Goal: Task Accomplishment & Management: Manage account settings

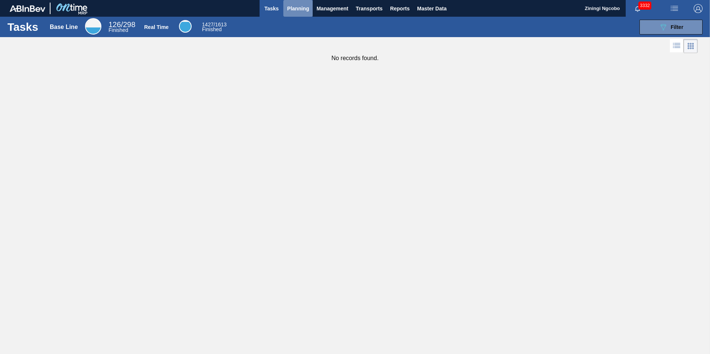
click at [299, 10] on span "Planning" at bounding box center [298, 8] width 22 height 9
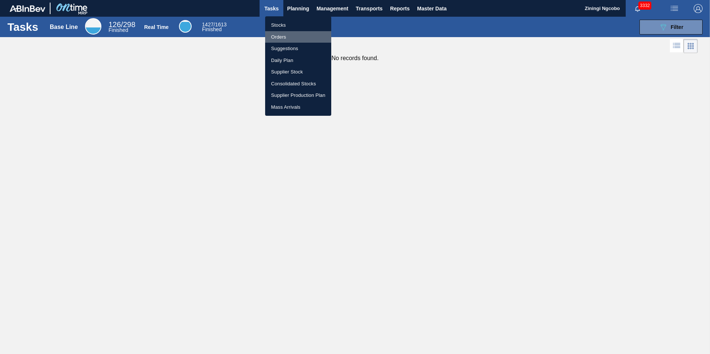
click at [286, 39] on li "Orders" at bounding box center [298, 37] width 66 height 12
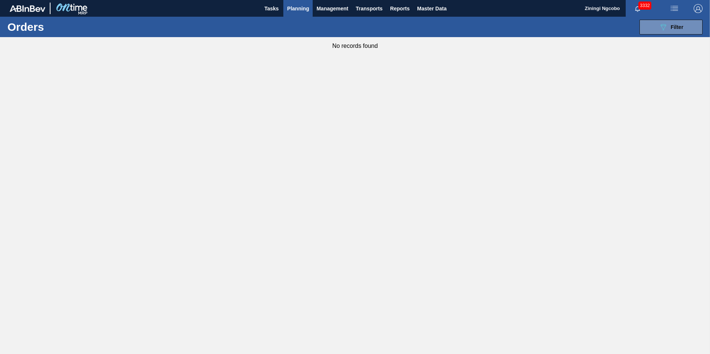
click at [294, 6] on span "Planning" at bounding box center [298, 8] width 22 height 9
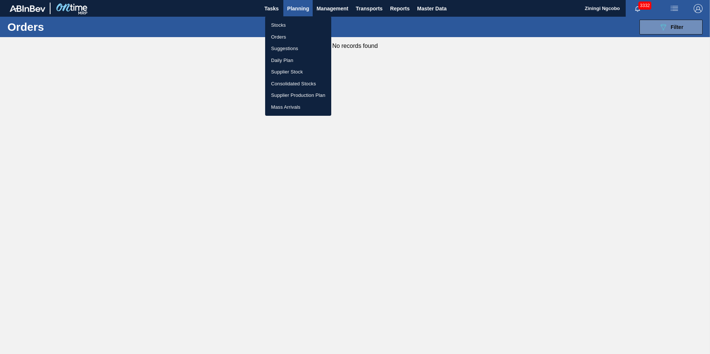
click at [274, 7] on div at bounding box center [355, 177] width 710 height 354
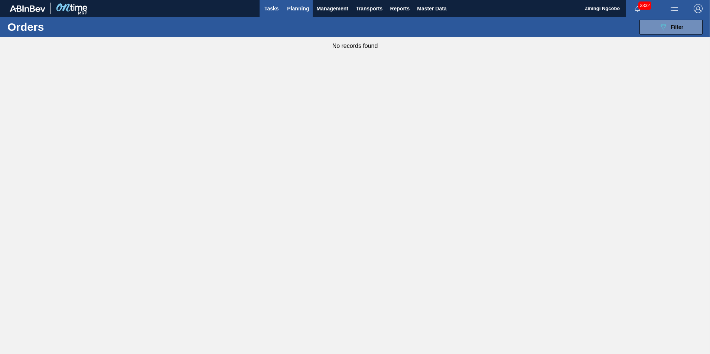
click at [274, 7] on span "Tasks" at bounding box center [271, 8] width 16 height 9
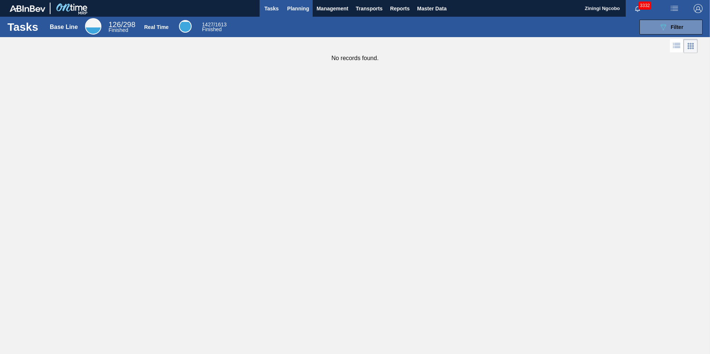
click at [306, 12] on span "Planning" at bounding box center [298, 8] width 22 height 9
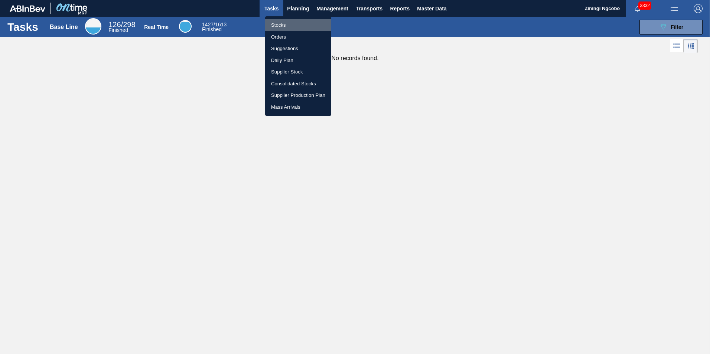
click at [299, 24] on li "Stocks" at bounding box center [298, 25] width 66 height 12
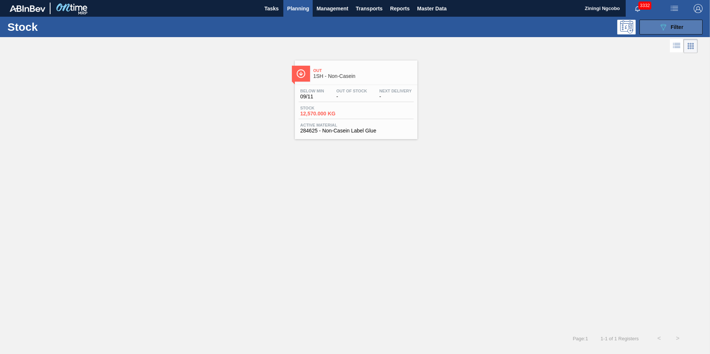
click at [664, 27] on icon "089F7B8B-B2A5-4AFE-B5C0-19BA573D28AC" at bounding box center [663, 27] width 9 height 9
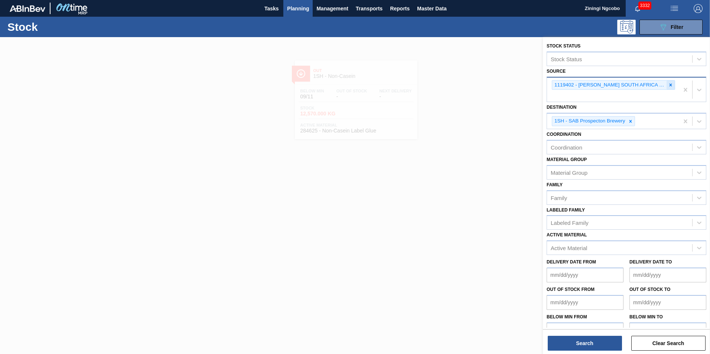
click at [670, 84] on icon at bounding box center [670, 84] width 5 height 5
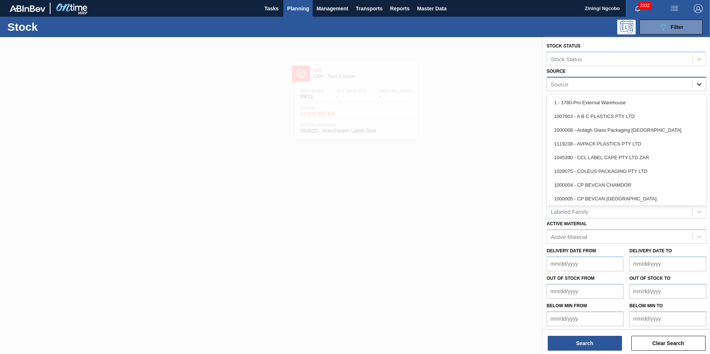
click at [704, 87] on div at bounding box center [699, 84] width 13 height 13
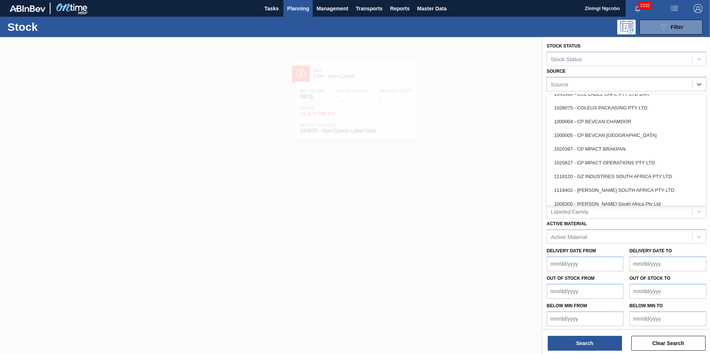
scroll to position [74, 0]
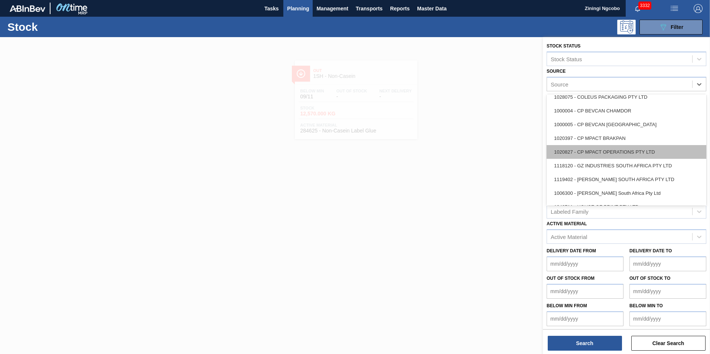
click at [598, 153] on div "1020827 - CP MPACT OPERATIONS PTY LTD" at bounding box center [627, 152] width 160 height 14
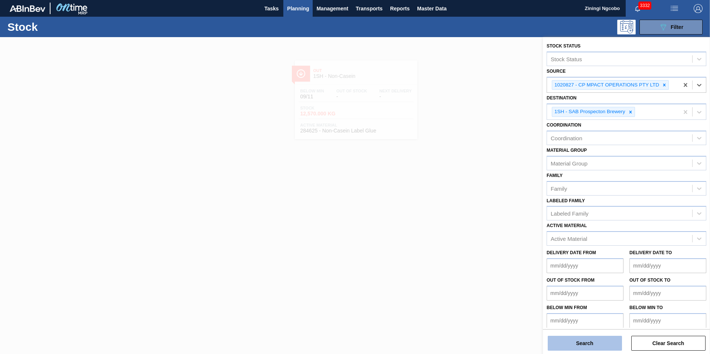
click at [606, 342] on button "Search" at bounding box center [585, 343] width 74 height 15
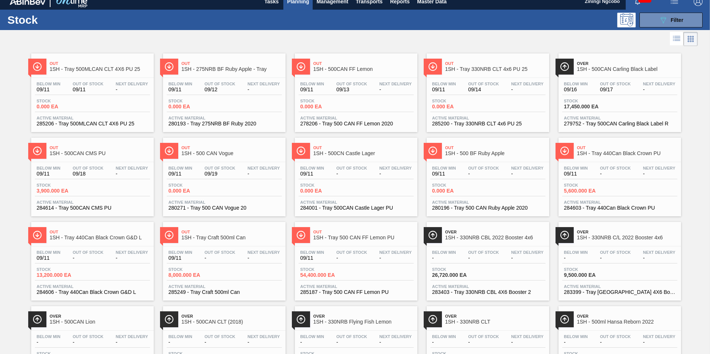
scroll to position [0, 0]
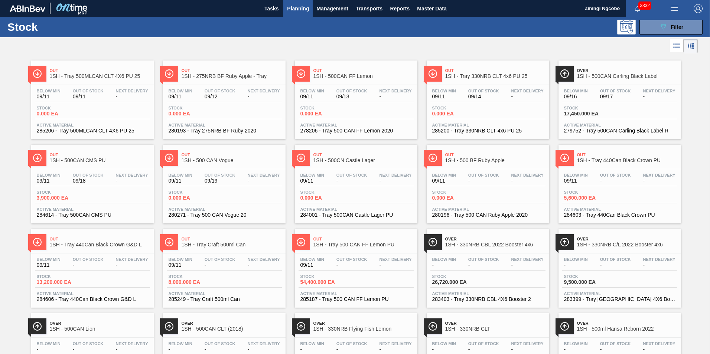
click at [617, 72] on span "Over" at bounding box center [627, 70] width 100 height 4
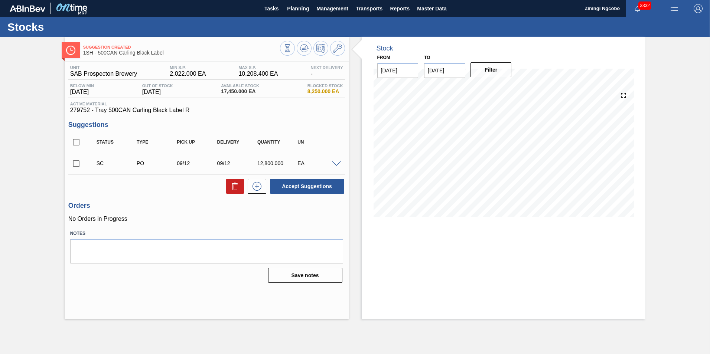
click at [72, 163] on input "checkbox" at bounding box center [76, 164] width 16 height 16
click at [315, 187] on button "Accept Suggestions" at bounding box center [307, 186] width 74 height 15
checkbox input "false"
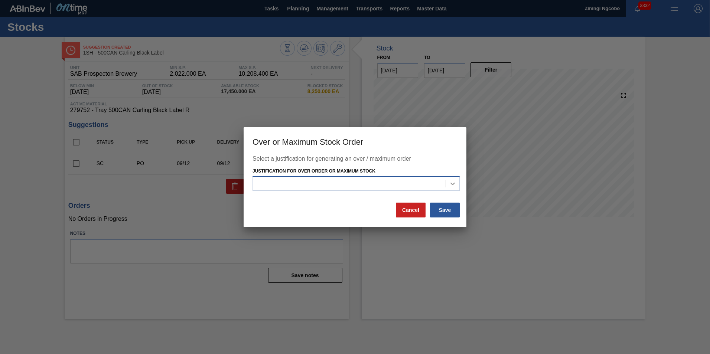
click at [453, 182] on icon at bounding box center [452, 183] width 7 height 7
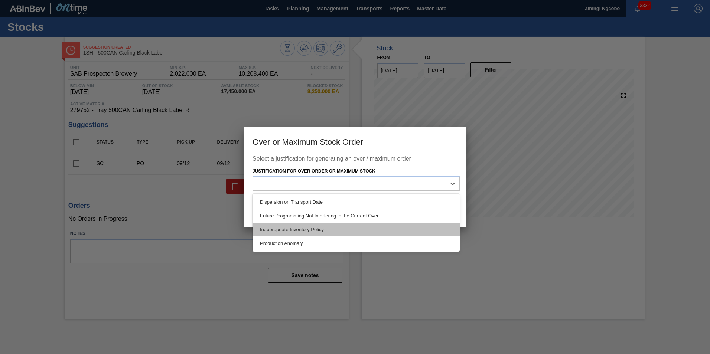
click at [368, 233] on div "Inappropriate Inventory Policy" at bounding box center [356, 230] width 207 height 14
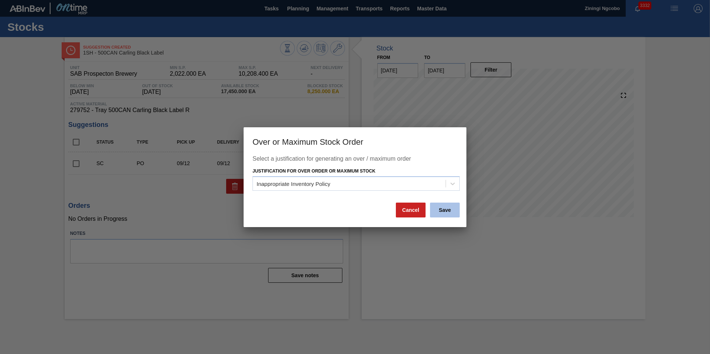
click at [444, 211] on button "Save" at bounding box center [445, 210] width 30 height 15
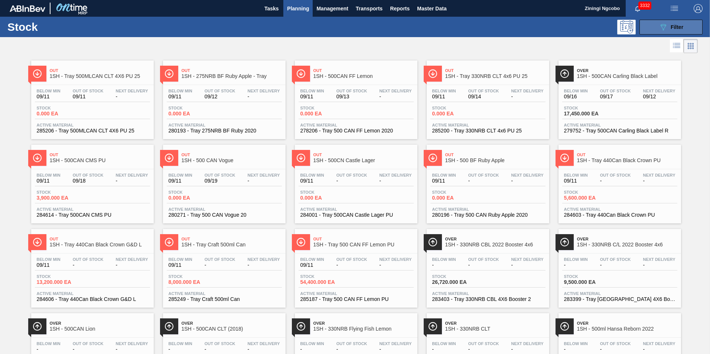
drag, startPoint x: 681, startPoint y: 20, endPoint x: 680, endPoint y: 27, distance: 6.9
click at [681, 20] on button "089F7B8B-B2A5-4AFE-B5C0-19BA573D28AC Filter" at bounding box center [670, 27] width 63 height 15
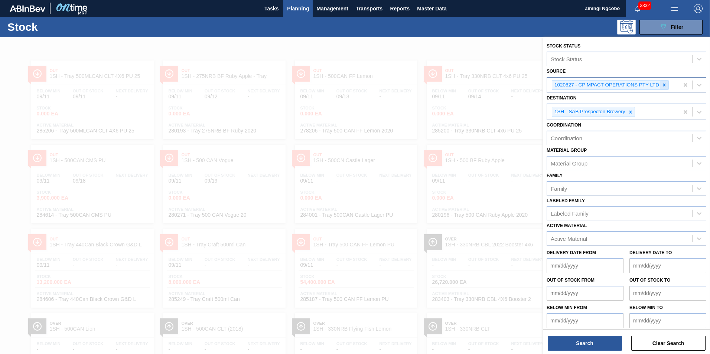
click at [665, 87] on icon at bounding box center [664, 84] width 5 height 5
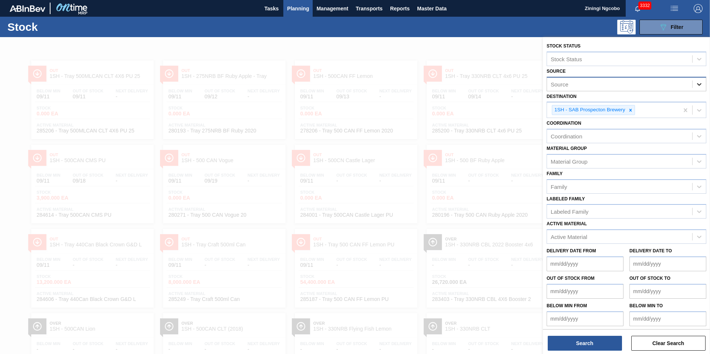
click at [699, 84] on icon at bounding box center [699, 84] width 4 height 3
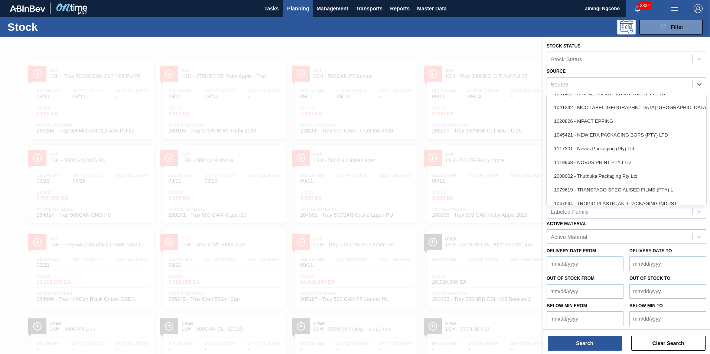
scroll to position [263, 0]
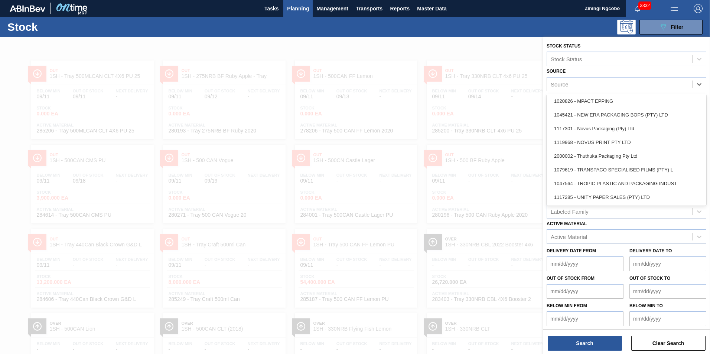
click at [602, 177] on div "1047564 - TROPIC PLASTIC AND PACKAGING INDUST" at bounding box center [627, 184] width 160 height 14
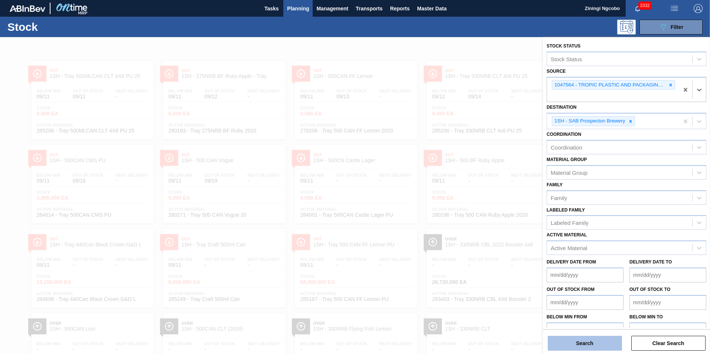
click at [602, 342] on button "Search" at bounding box center [585, 343] width 74 height 15
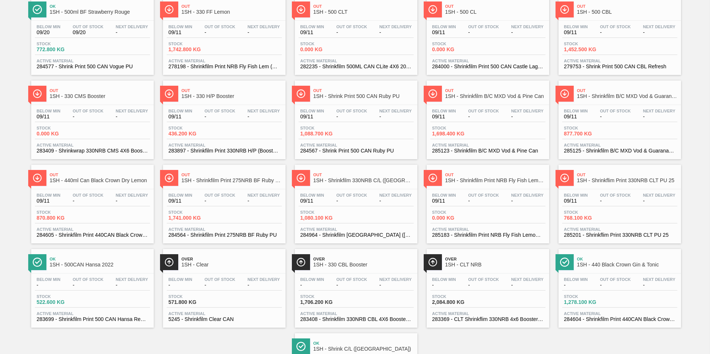
scroll to position [186, 0]
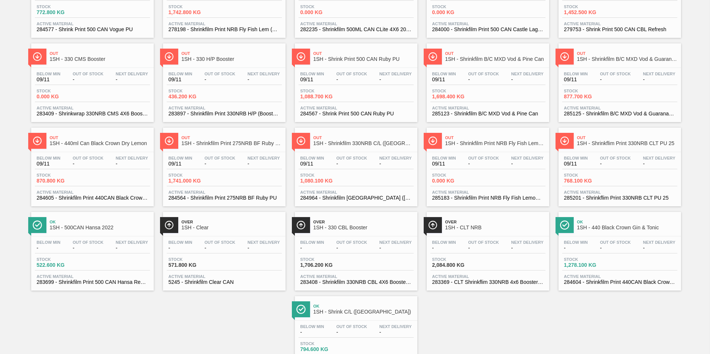
click at [639, 134] on div "Out 1SH - Shrinkflim Print 330NRB CLT PU 25" at bounding box center [627, 141] width 100 height 17
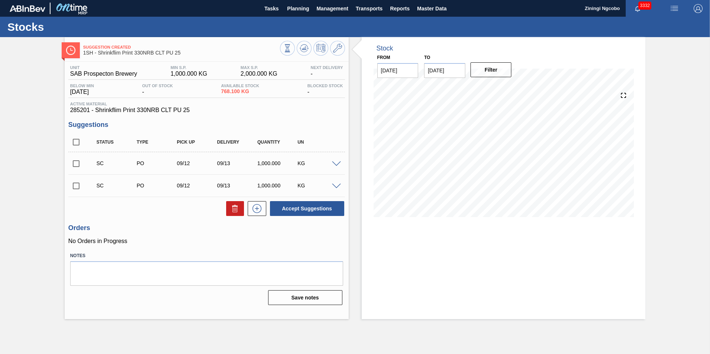
click at [72, 164] on input "checkbox" at bounding box center [76, 164] width 16 height 16
click at [293, 212] on button "Accept Suggestions" at bounding box center [307, 208] width 74 height 15
checkbox input "false"
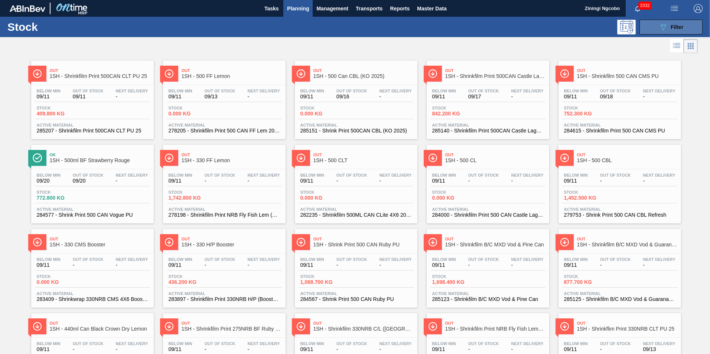
click at [690, 29] on button "089F7B8B-B2A5-4AFE-B5C0-19BA573D28AC Filter" at bounding box center [670, 27] width 63 height 15
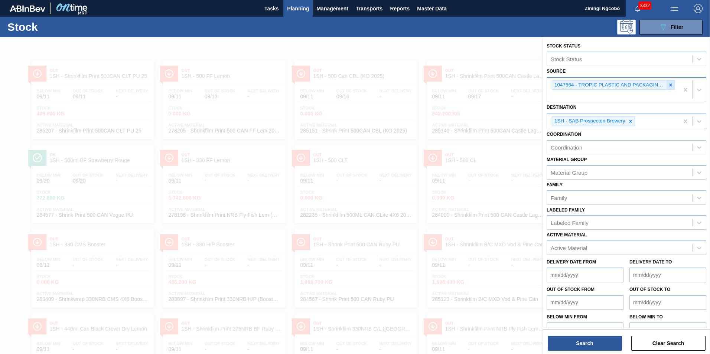
click at [671, 82] on div at bounding box center [671, 85] width 8 height 9
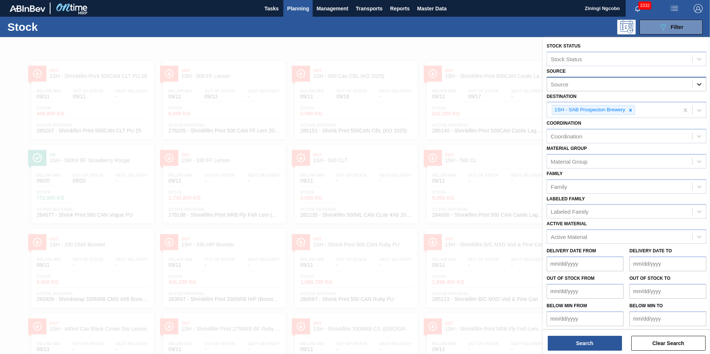
click at [694, 85] on div at bounding box center [699, 84] width 13 height 13
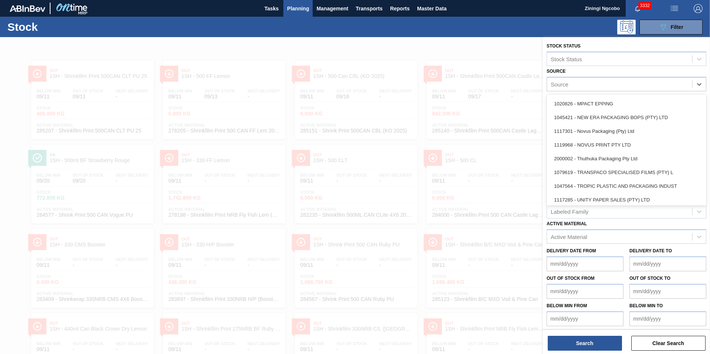
scroll to position [263, 0]
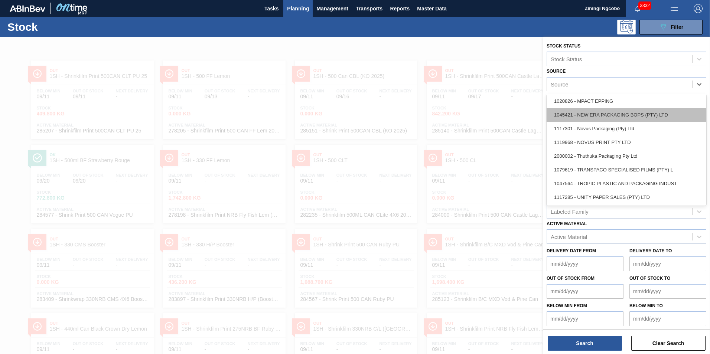
click at [595, 114] on div "1045421 - NEW ERA PACKAGING BOPS (PTY) LTD" at bounding box center [627, 115] width 160 height 14
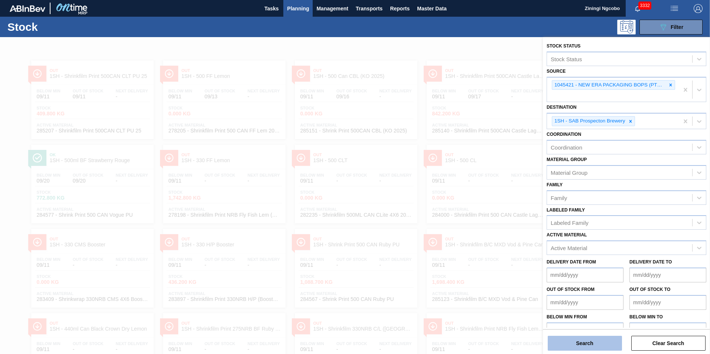
click at [601, 346] on button "Search" at bounding box center [585, 343] width 74 height 15
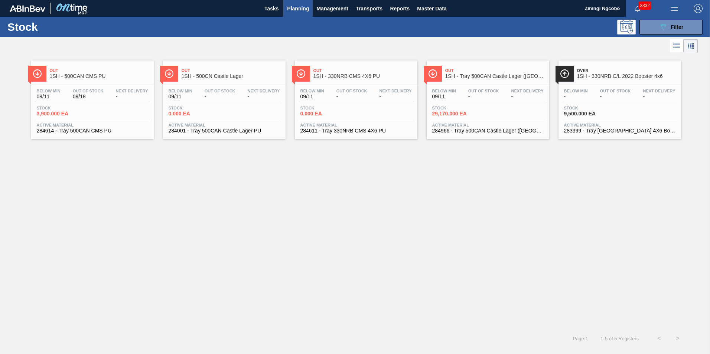
click at [89, 71] on span "Out" at bounding box center [100, 70] width 100 height 4
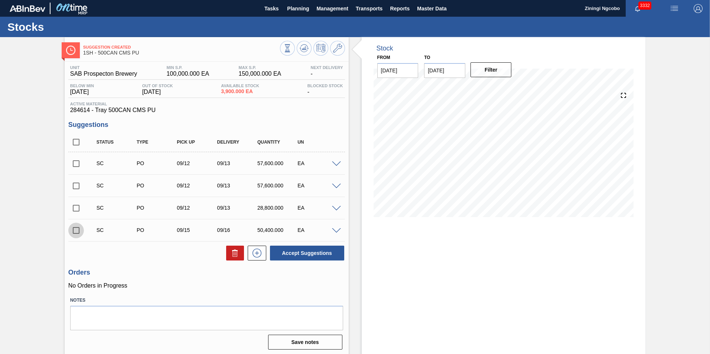
click at [72, 232] on input "checkbox" at bounding box center [76, 231] width 16 height 16
click at [322, 250] on button "Accept Suggestions" at bounding box center [307, 253] width 74 height 15
checkbox input "false"
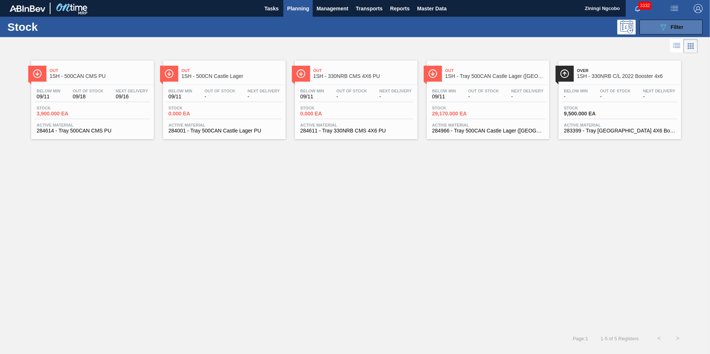
click at [680, 30] on span "Filter" at bounding box center [677, 27] width 13 height 6
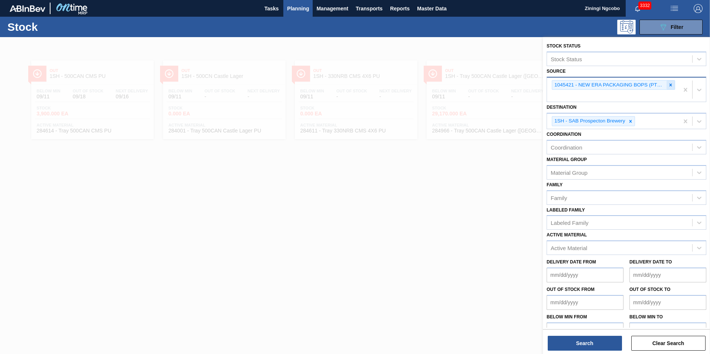
click at [672, 87] on div at bounding box center [671, 85] width 8 height 9
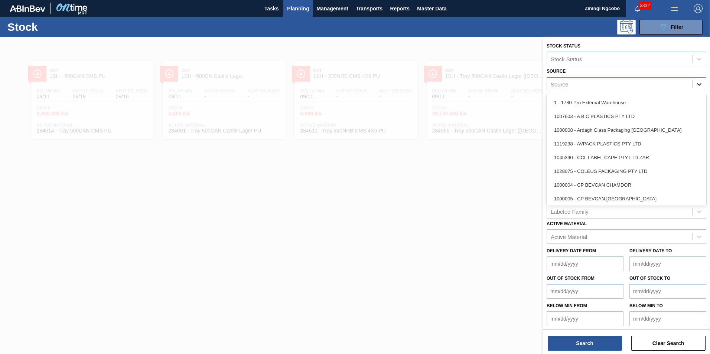
drag, startPoint x: 700, startPoint y: 84, endPoint x: 656, endPoint y: 117, distance: 54.9
click at [700, 85] on icon at bounding box center [699, 84] width 7 height 7
click at [484, 166] on div at bounding box center [355, 214] width 710 height 354
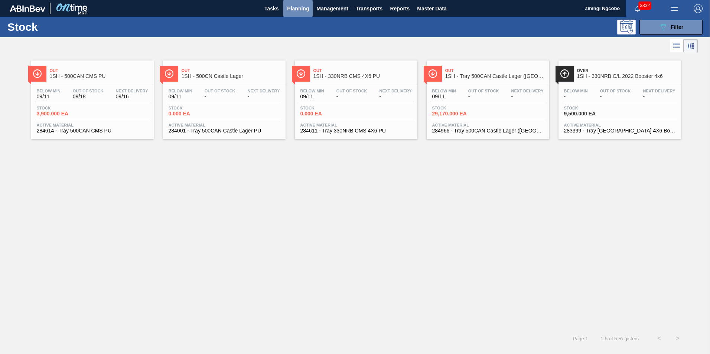
click at [289, 10] on span "Planning" at bounding box center [298, 8] width 22 height 9
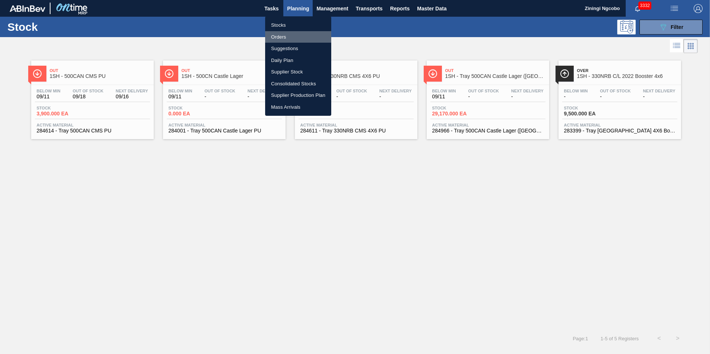
click at [287, 34] on li "Orders" at bounding box center [298, 37] width 66 height 12
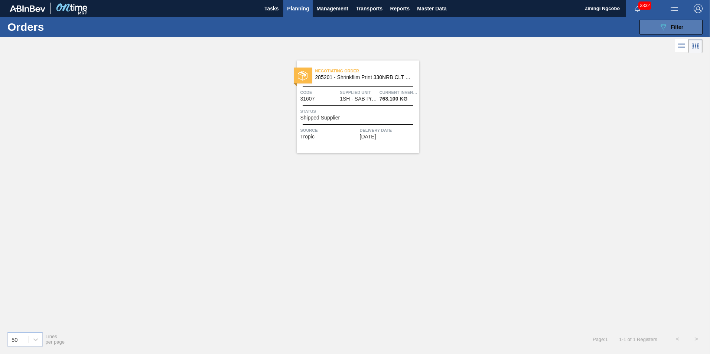
drag, startPoint x: 689, startPoint y: 26, endPoint x: 687, endPoint y: 55, distance: 28.3
click at [689, 27] on button "089F7B8B-B2A5-4AFE-B5C0-19BA573D28AC Filter" at bounding box center [670, 27] width 63 height 15
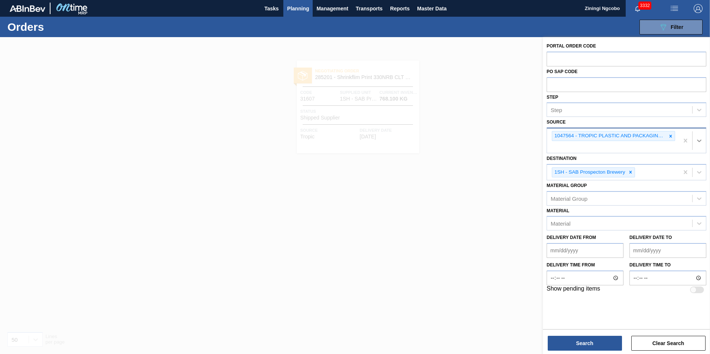
click at [701, 146] on div at bounding box center [699, 140] width 13 height 13
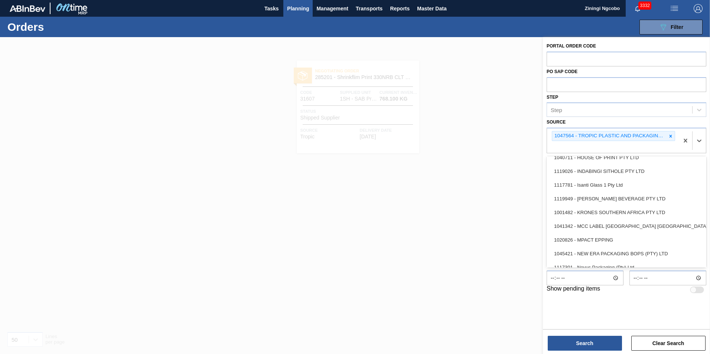
scroll to position [223, 0]
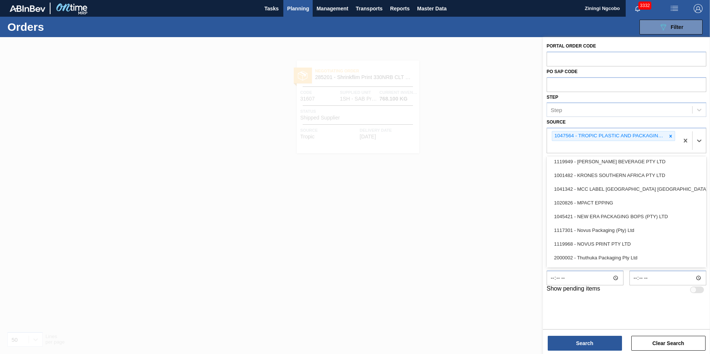
click at [615, 223] on div "1045421 - NEW ERA PACKAGING BOPS (PTY) LTD" at bounding box center [627, 217] width 160 height 14
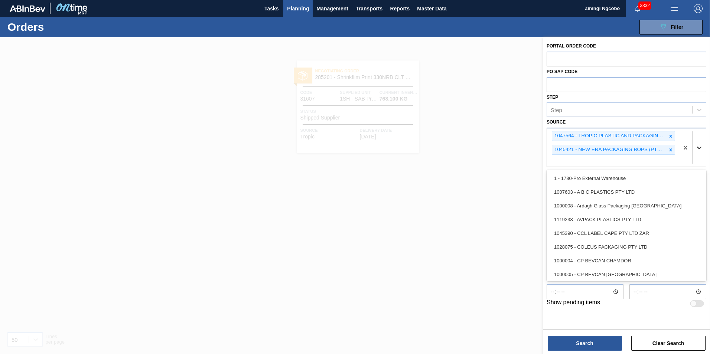
click at [696, 151] on div at bounding box center [699, 147] width 13 height 13
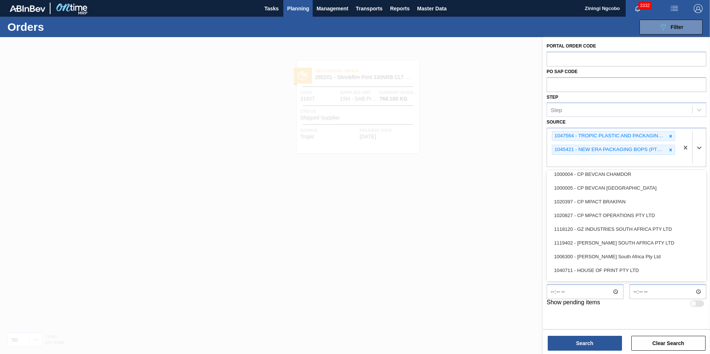
click at [637, 209] on div "1020827 - CP MPACT OPERATIONS PTY LTD" at bounding box center [627, 216] width 160 height 14
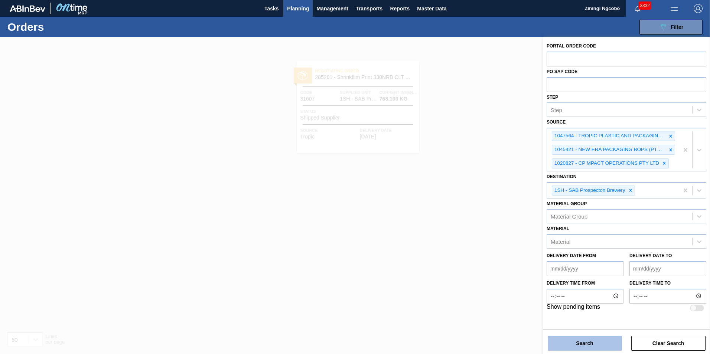
click at [595, 350] on button "Search" at bounding box center [585, 343] width 74 height 15
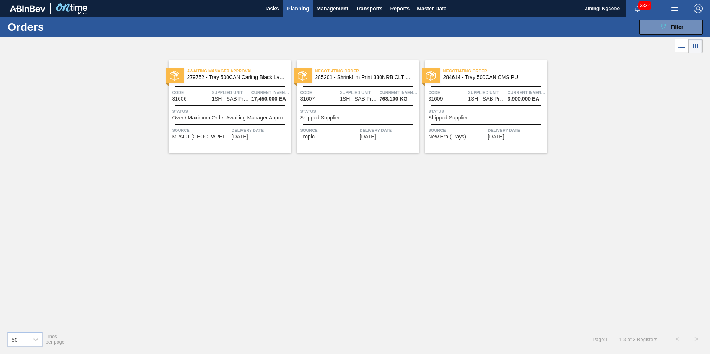
click at [229, 129] on span "Source" at bounding box center [201, 130] width 58 height 7
click at [238, 117] on div "18897" at bounding box center [241, 118] width 19 height 6
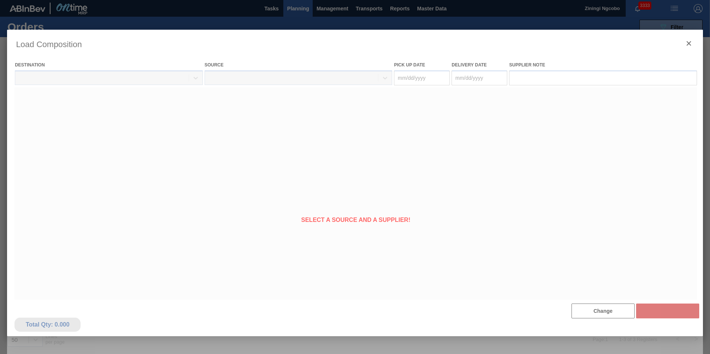
type Date "[DATE]"
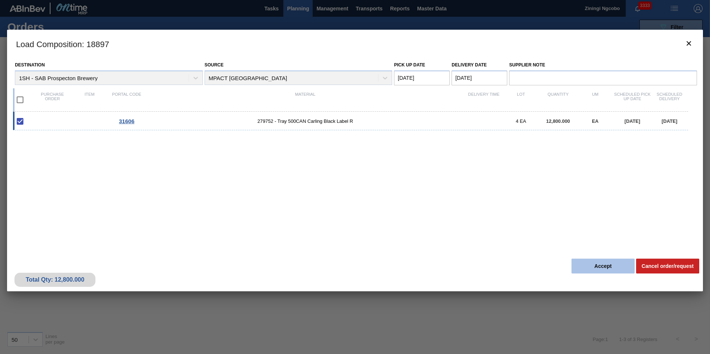
click at [592, 263] on button "Accept" at bounding box center [603, 266] width 63 height 15
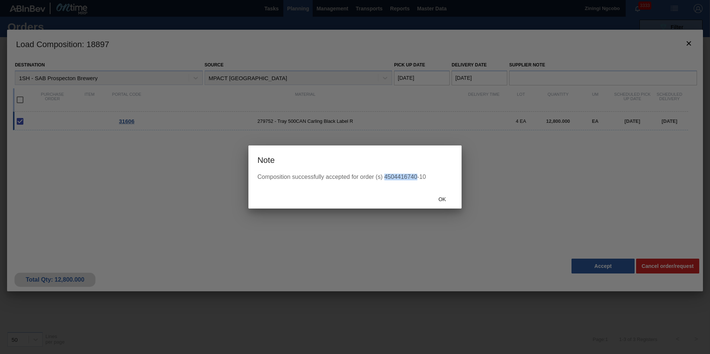
drag, startPoint x: 416, startPoint y: 176, endPoint x: 384, endPoint y: 179, distance: 32.8
click at [384, 179] on div "Composition successfully accepted for order (s) 4504416740-10" at bounding box center [354, 177] width 195 height 7
copy div "4504416740"
click at [445, 199] on span "Ok" at bounding box center [442, 199] width 19 height 6
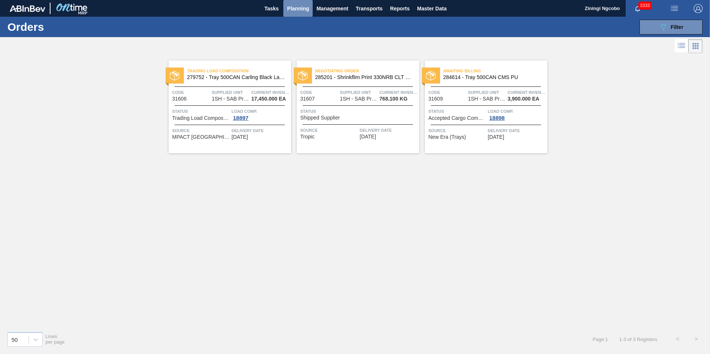
click at [294, 9] on span "Planning" at bounding box center [298, 8] width 22 height 9
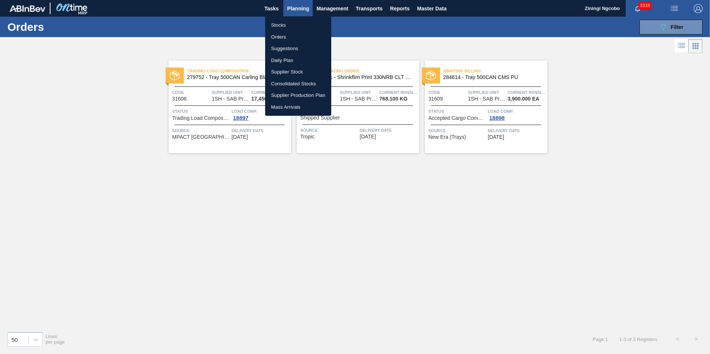
drag, startPoint x: 332, startPoint y: 217, endPoint x: 336, endPoint y: 212, distance: 6.6
click at [336, 215] on div at bounding box center [355, 177] width 710 height 354
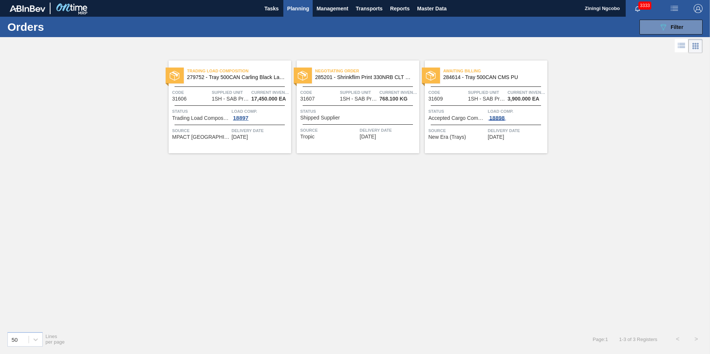
click at [494, 116] on div "18898" at bounding box center [497, 118] width 19 height 6
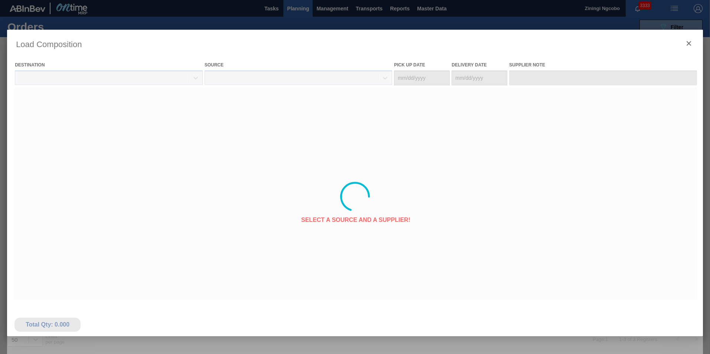
type Date "09/15/2025"
type Date "[DATE]"
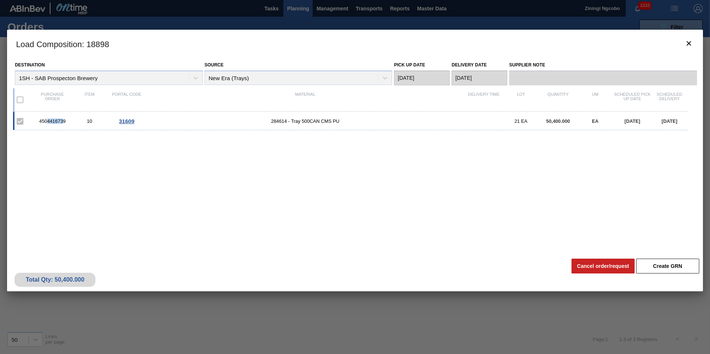
drag, startPoint x: 64, startPoint y: 122, endPoint x: 47, endPoint y: 124, distance: 17.6
click at [47, 124] on div "4504416739" at bounding box center [52, 121] width 37 height 6
drag, startPoint x: 47, startPoint y: 124, endPoint x: 40, endPoint y: 126, distance: 6.7
click at [40, 126] on div "4504416739 10 31609 284614 - Tray 500CAN CMS PU 21 EA 50,400.000 EA 09/15/2025 …" at bounding box center [350, 121] width 675 height 19
copy div "4504416739"
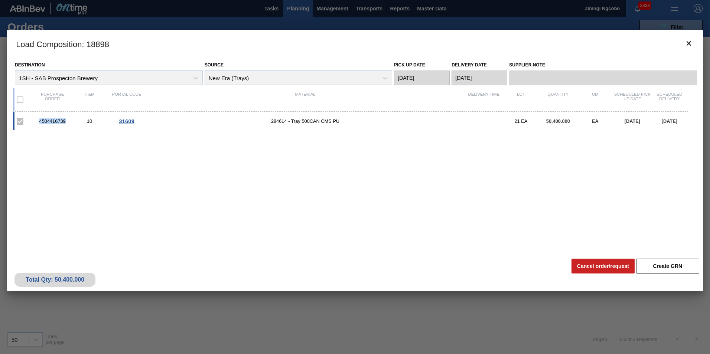
copy div "4504416739"
click at [695, 42] on button "botão de ícone" at bounding box center [689, 44] width 18 height 18
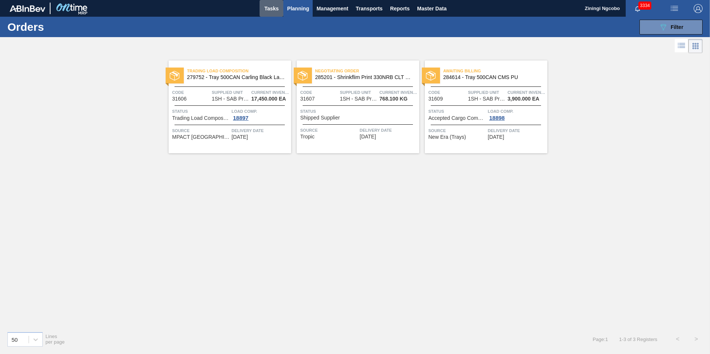
drag, startPoint x: 269, startPoint y: 11, endPoint x: 290, endPoint y: 10, distance: 21.6
click at [269, 11] on span "Tasks" at bounding box center [271, 8] width 16 height 9
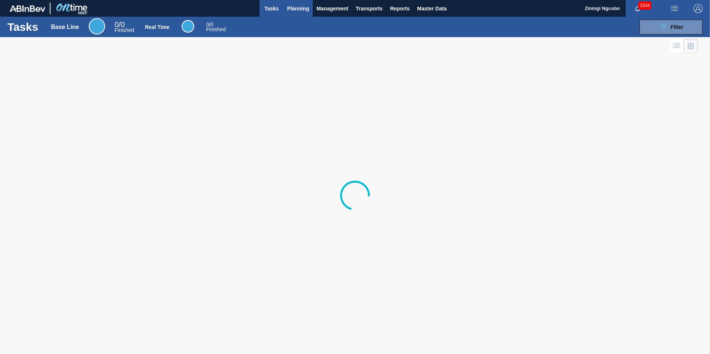
click at [296, 10] on span "Planning" at bounding box center [298, 8] width 22 height 9
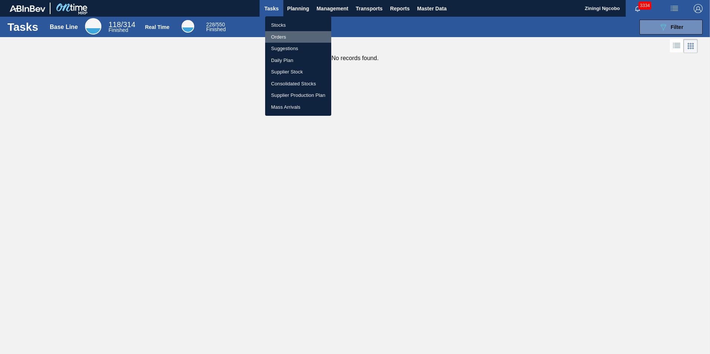
click at [293, 35] on li "Orders" at bounding box center [298, 37] width 66 height 12
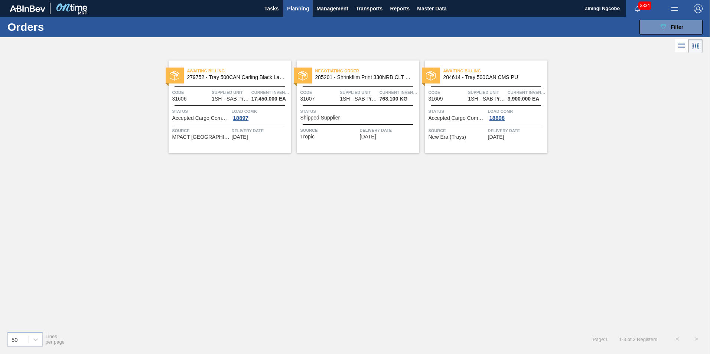
drag, startPoint x: 495, startPoint y: 79, endPoint x: 494, endPoint y: 83, distance: 4.5
click at [495, 79] on span "284614 - Tray 500CAN CMS PU" at bounding box center [492, 78] width 98 height 6
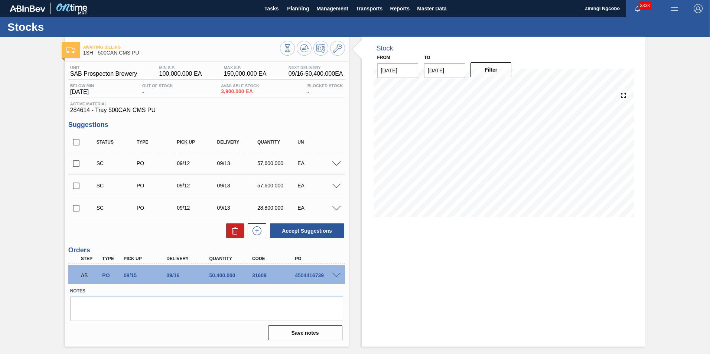
click at [339, 278] on div "4504416739" at bounding box center [317, 276] width 48 height 6
click at [338, 275] on span at bounding box center [336, 276] width 9 height 6
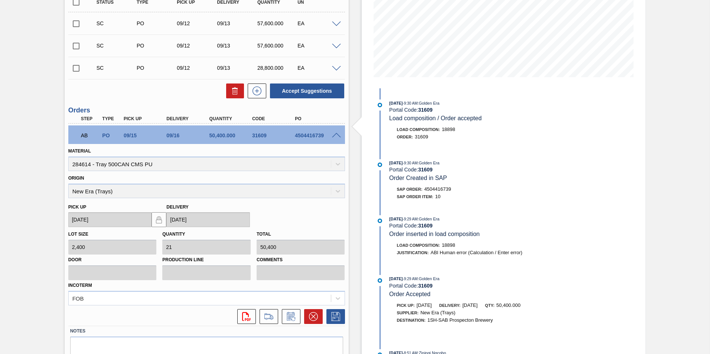
scroll to position [173, 0]
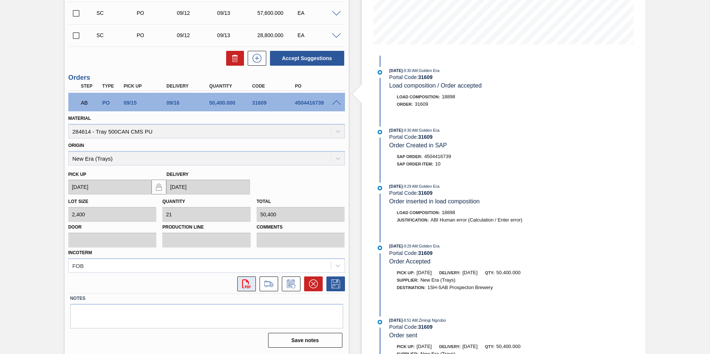
click at [243, 283] on icon "svg{fill:#ff0000}" at bounding box center [246, 284] width 9 height 9
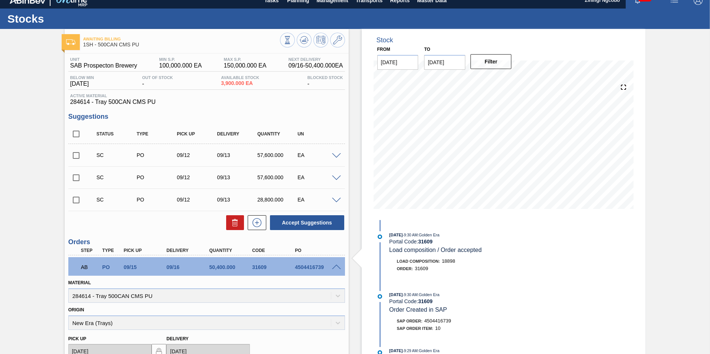
scroll to position [0, 0]
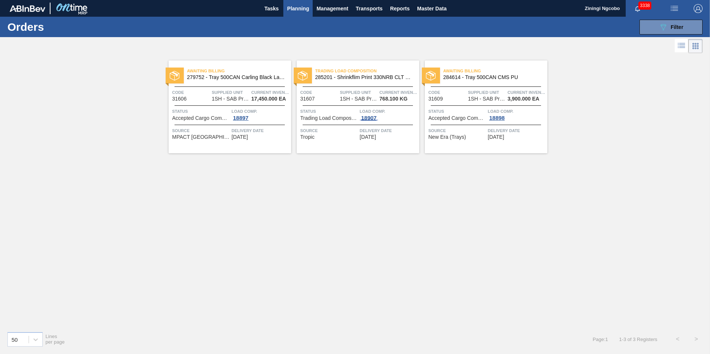
click at [368, 118] on div "18907" at bounding box center [369, 118] width 19 height 6
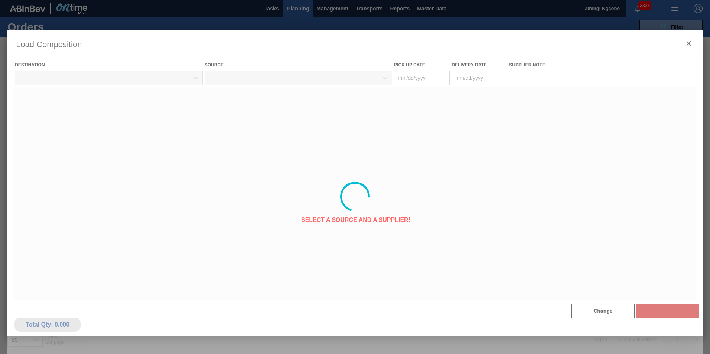
type Date "[DATE]"
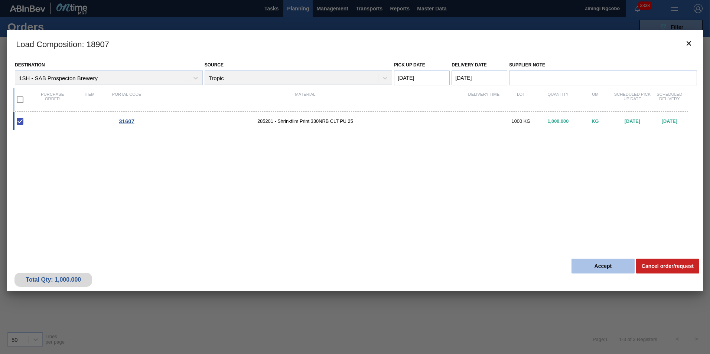
click at [590, 266] on button "Accept" at bounding box center [603, 266] width 63 height 15
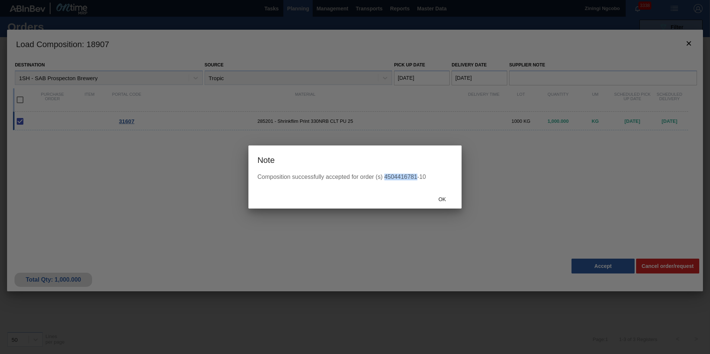
drag, startPoint x: 417, startPoint y: 176, endPoint x: 385, endPoint y: 177, distance: 32.0
click at [385, 177] on div "Composition successfully accepted for order (s) 4504416781-10" at bounding box center [354, 177] width 195 height 7
copy div "4504416781"
